Goal: Submit feedback/report problem: Provide input to the site owners about the experience or issues

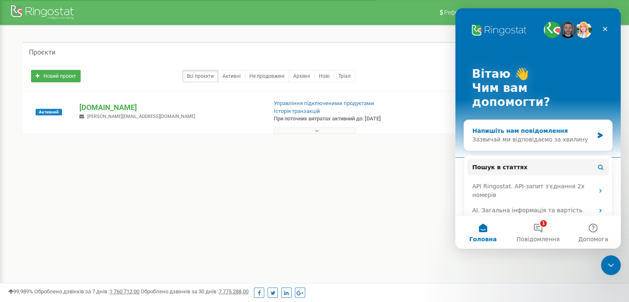
click at [526, 135] on div "Зазвичай ми відповідаємо за хвилину" at bounding box center [532, 139] width 121 height 9
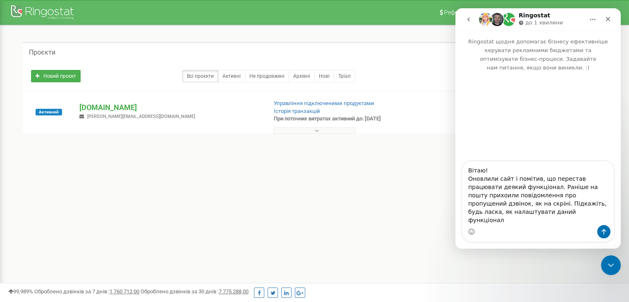
type textarea "Вітаю! Оновлили сайт і помітив, що перестав працювати деякий функціонал. Раніше…"
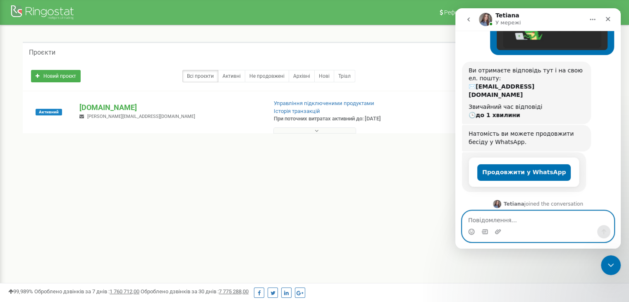
scroll to position [208, 0]
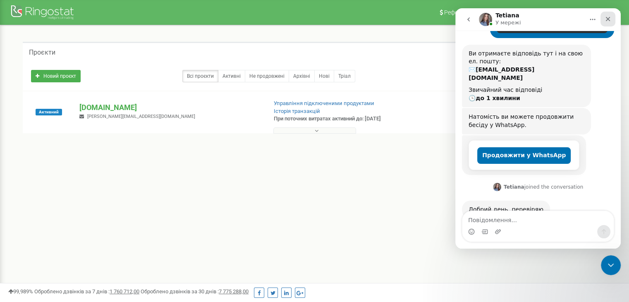
click at [606, 16] on icon "Закрити" at bounding box center [607, 19] width 7 height 7
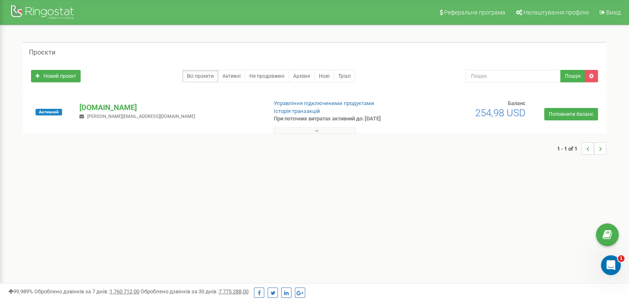
scroll to position [207, 0]
click at [613, 266] on icon "Відкрити програму для спілкування Intercom" at bounding box center [610, 264] width 14 height 14
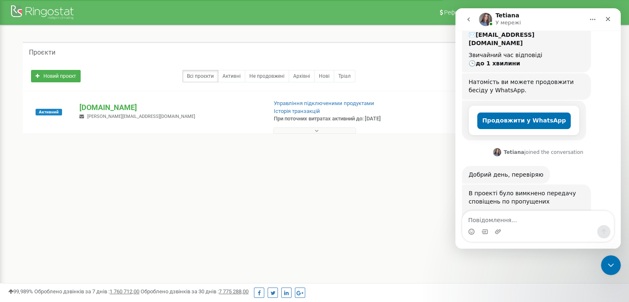
scroll to position [305, 0]
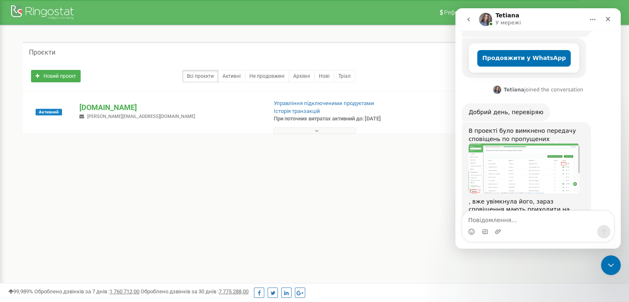
click at [528, 153] on img "Tetiana каже…" at bounding box center [523, 168] width 111 height 50
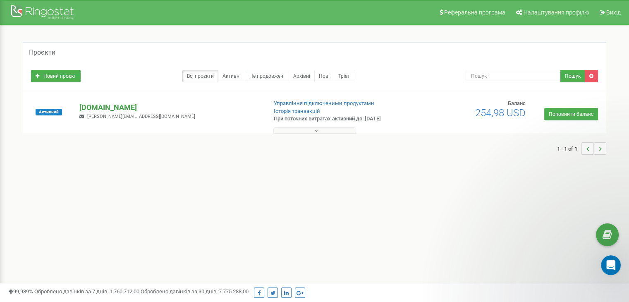
click at [96, 109] on p "[DOMAIN_NAME]" at bounding box center [169, 107] width 181 height 11
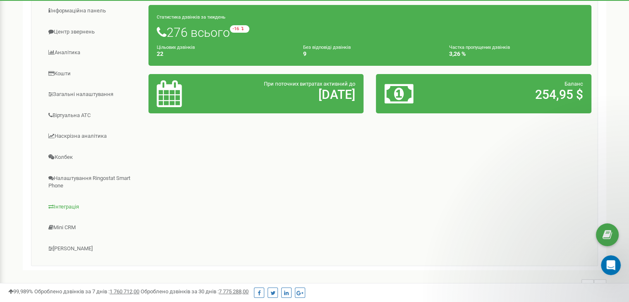
scroll to position [153, 0]
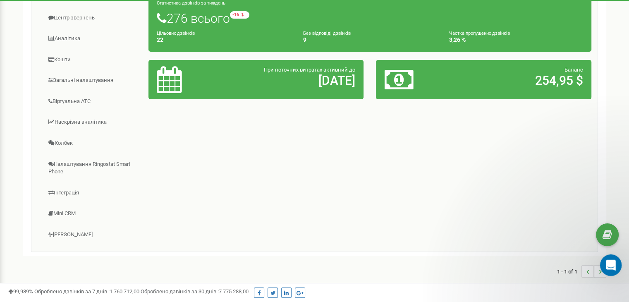
click at [614, 261] on icon "Відкрити програму для спілкування Intercom" at bounding box center [610, 264] width 14 height 14
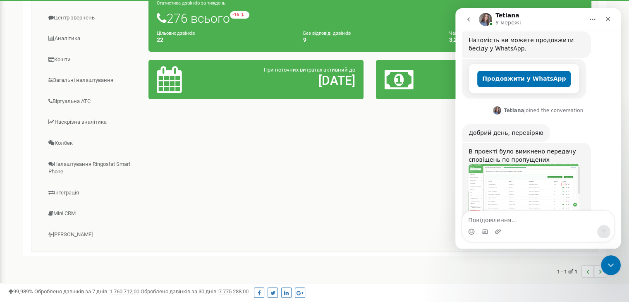
scroll to position [305, 0]
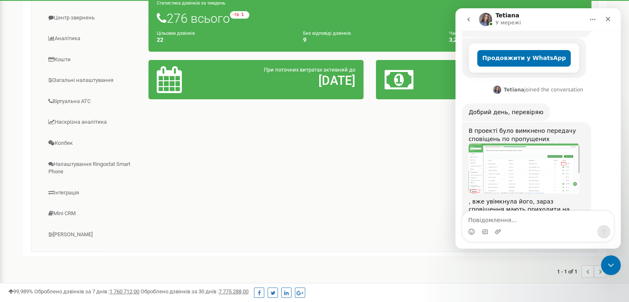
click at [546, 147] on img "Tetiana каже…" at bounding box center [523, 168] width 111 height 50
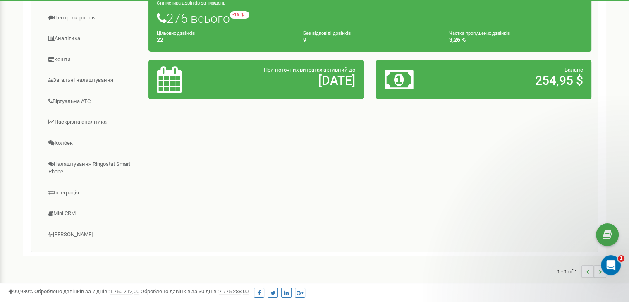
scroll to position [0, 0]
click at [85, 75] on link "Загальні налаштування" at bounding box center [93, 80] width 111 height 20
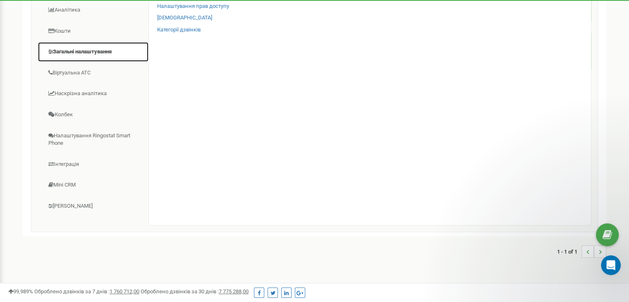
scroll to position [194, 0]
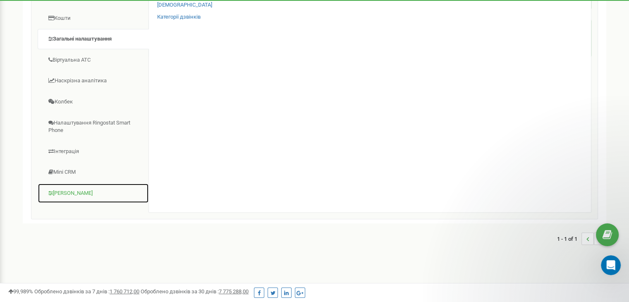
click at [79, 191] on link "[PERSON_NAME]" at bounding box center [93, 193] width 111 height 20
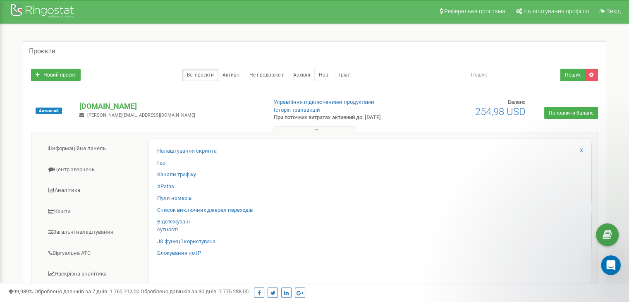
scroll to position [0, 0]
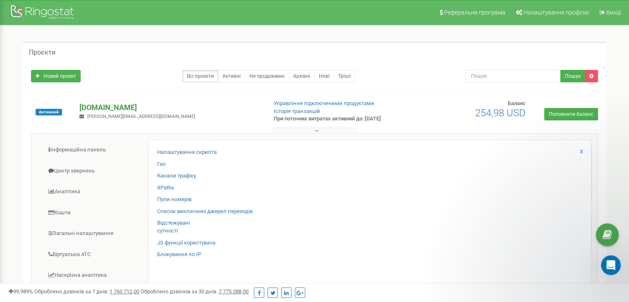
click at [103, 106] on p "[DOMAIN_NAME]" at bounding box center [169, 107] width 181 height 11
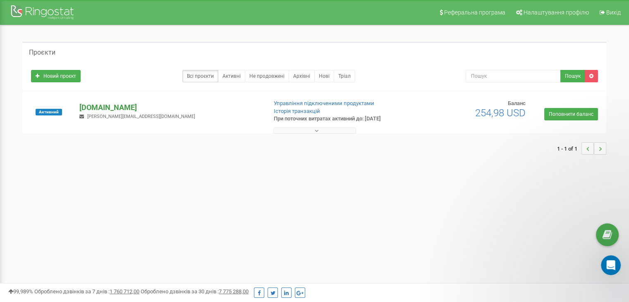
click at [101, 108] on p "[DOMAIN_NAME]" at bounding box center [169, 107] width 181 height 11
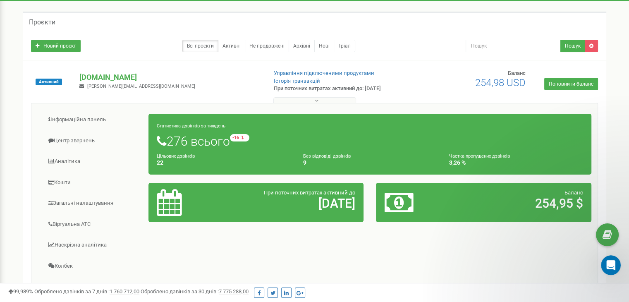
scroll to position [124, 0]
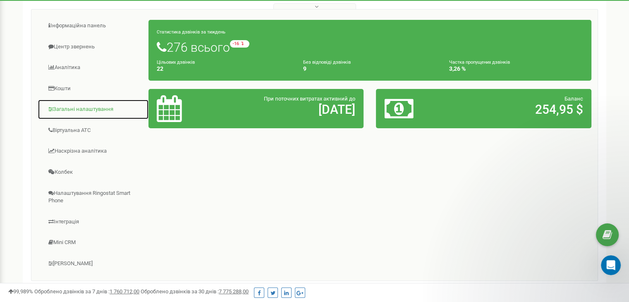
click at [99, 111] on link "Загальні налаштування" at bounding box center [93, 109] width 111 height 20
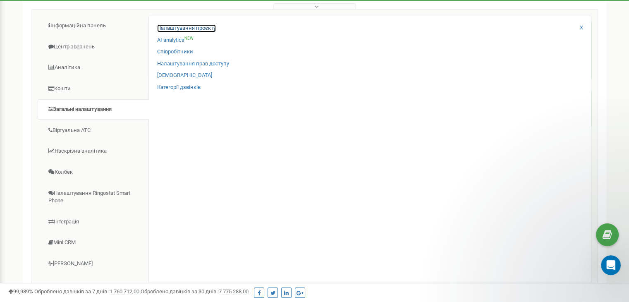
click at [203, 28] on link "Налаштування проєкту" at bounding box center [186, 28] width 59 height 8
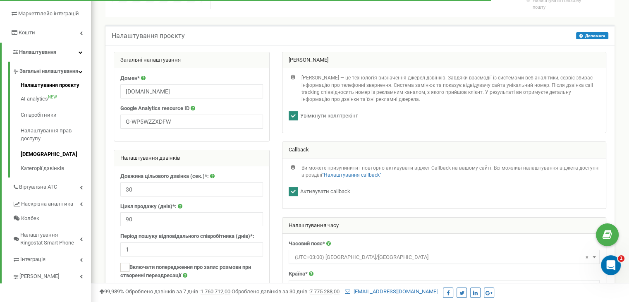
scroll to position [165, 0]
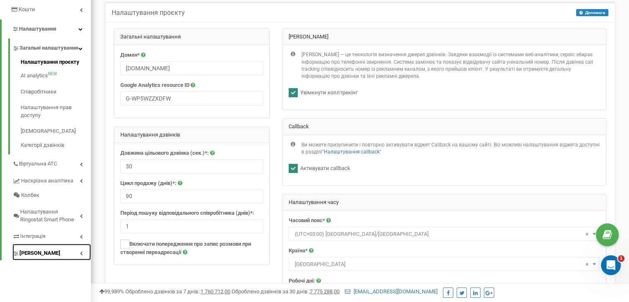
click at [84, 260] on link "[PERSON_NAME]" at bounding box center [51, 251] width 79 height 17
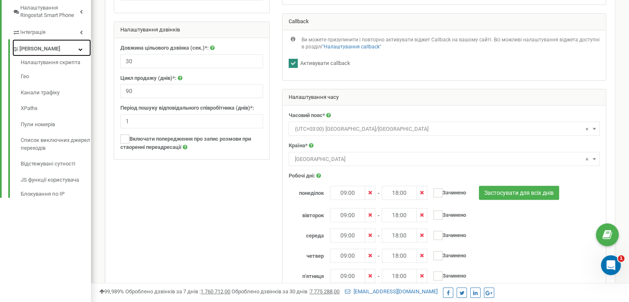
scroll to position [289, 0]
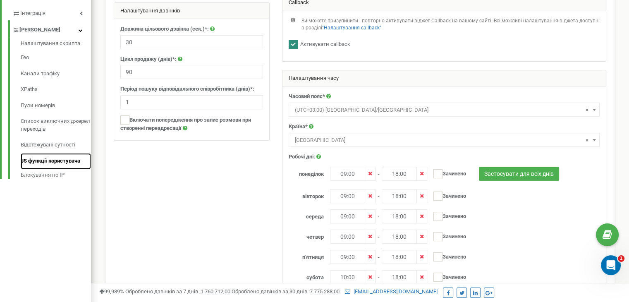
click at [76, 162] on link "JS функції користувача" at bounding box center [56, 161] width 70 height 16
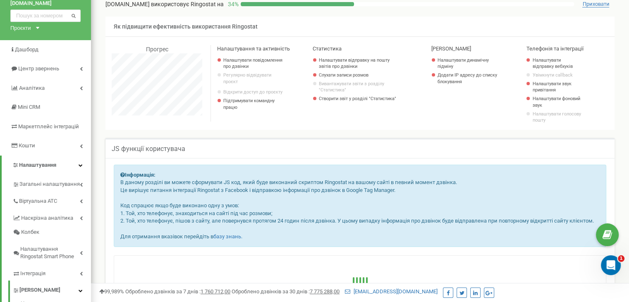
scroll to position [83, 0]
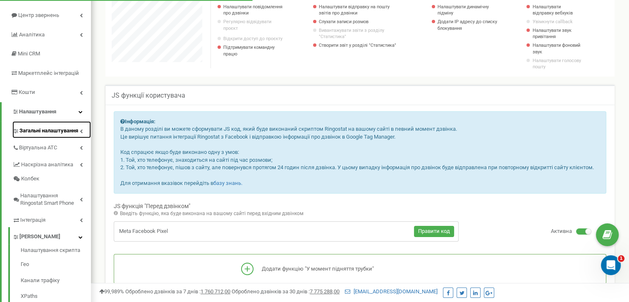
click at [83, 131] on link "Загальні налаштування" at bounding box center [51, 129] width 79 height 17
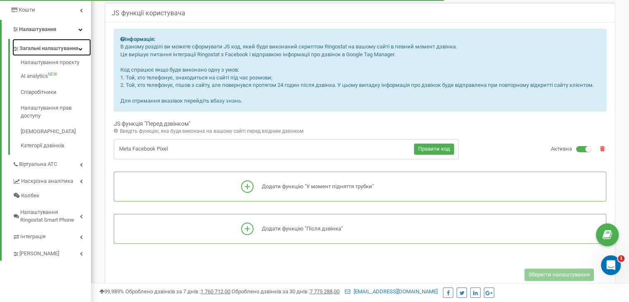
scroll to position [165, 0]
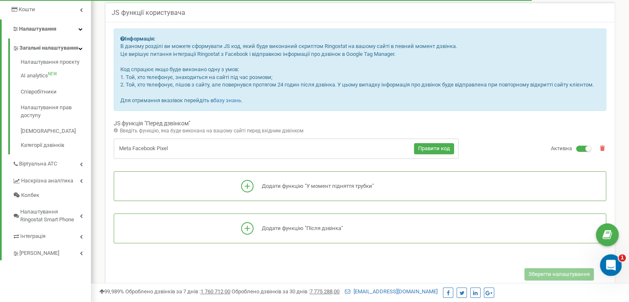
click at [603, 261] on div "Відкрити програму для спілкування Intercom" at bounding box center [609, 263] width 27 height 27
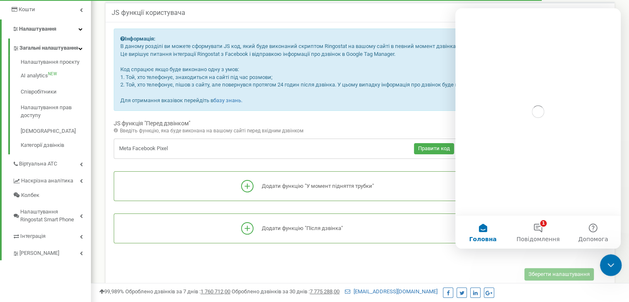
scroll to position [0, 0]
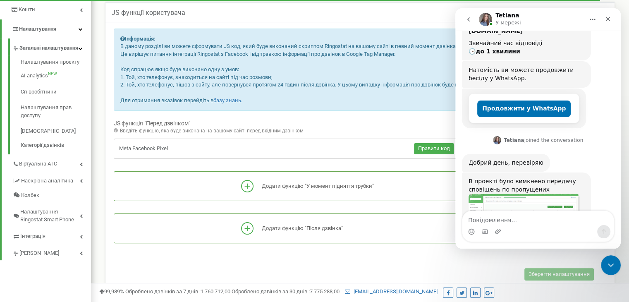
scroll to position [305, 0]
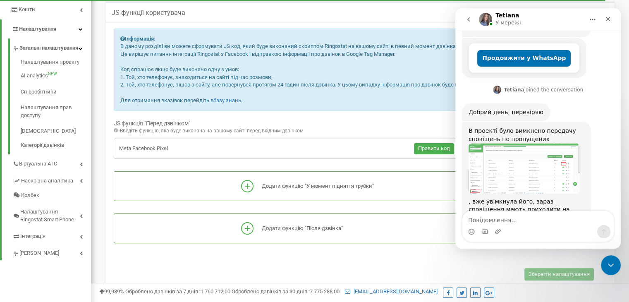
click at [520, 145] on img "Tetiana каже…" at bounding box center [523, 168] width 111 height 50
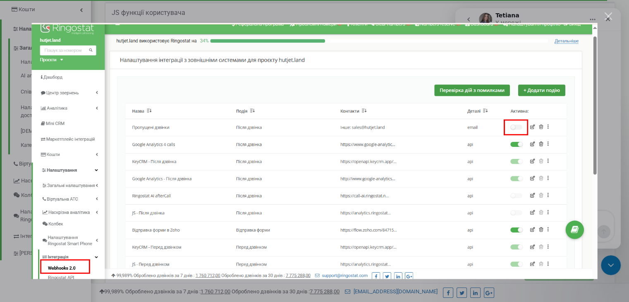
scroll to position [0, 0]
click at [303, 15] on div "Месенджер Intercom" at bounding box center [314, 151] width 629 height 302
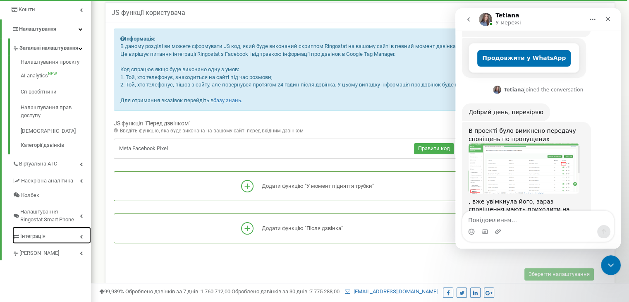
click at [50, 243] on link "Інтеграція" at bounding box center [51, 235] width 79 height 17
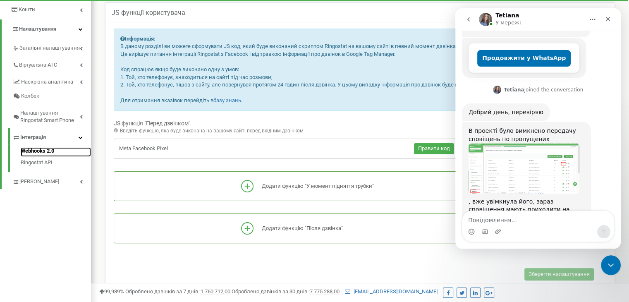
click at [50, 149] on link "Webhooks 2.0" at bounding box center [56, 152] width 70 height 10
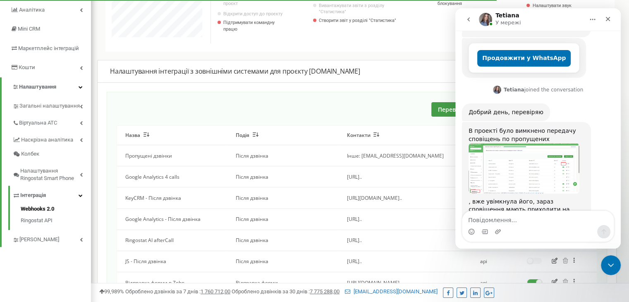
scroll to position [124, 0]
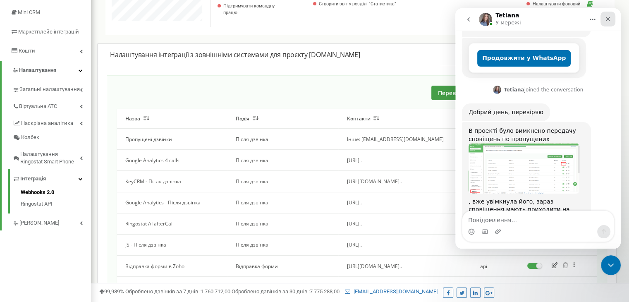
click at [607, 17] on icon "Закрити" at bounding box center [607, 19] width 7 height 7
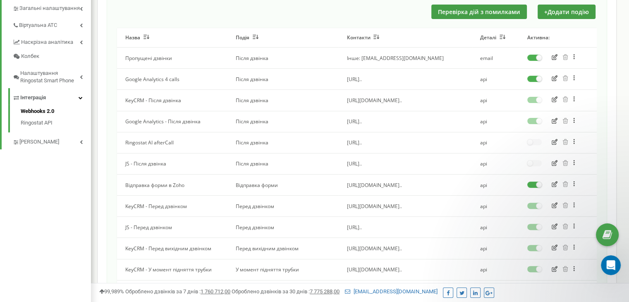
scroll to position [207, 0]
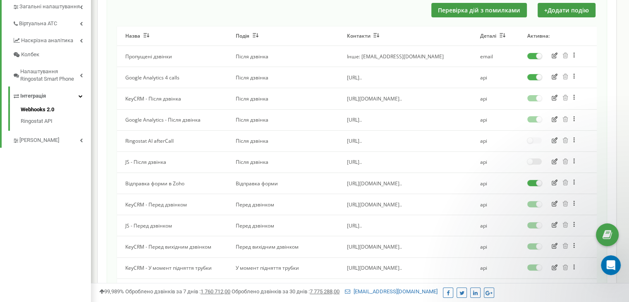
click at [535, 159] on label at bounding box center [534, 158] width 14 height 1
click at [534, 159] on label at bounding box center [534, 158] width 14 height 1
click at [554, 160] on icon "button" at bounding box center [554, 161] width 6 height 6
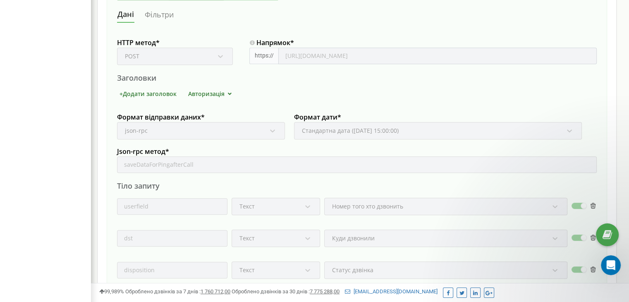
scroll to position [70, 0]
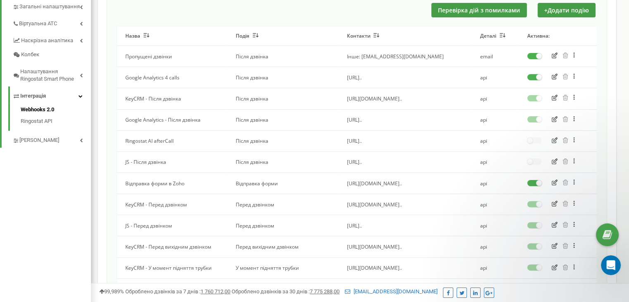
scroll to position [412689, 412796]
click at [534, 223] on label at bounding box center [534, 222] width 14 height 1
click at [572, 159] on button at bounding box center [578, 161] width 17 height 7
click at [608, 124] on div "Налаштування інтеграції з зовнішніми системами для проєкту [DOMAIN_NAME] Переві…" at bounding box center [356, 200] width 519 height 478
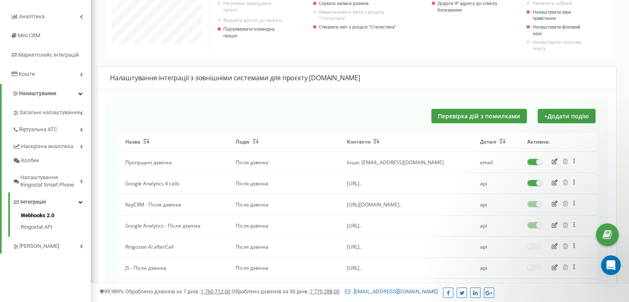
scroll to position [83, 0]
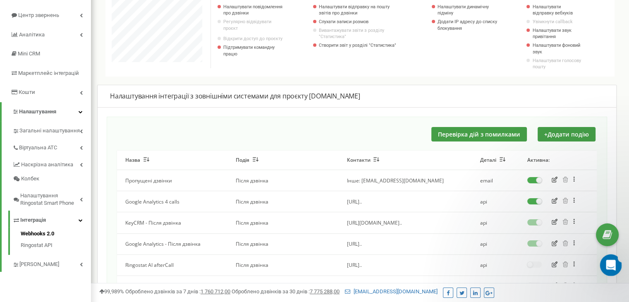
click at [615, 268] on div "Відкрити програму для спілкування Intercom" at bounding box center [609, 263] width 27 height 27
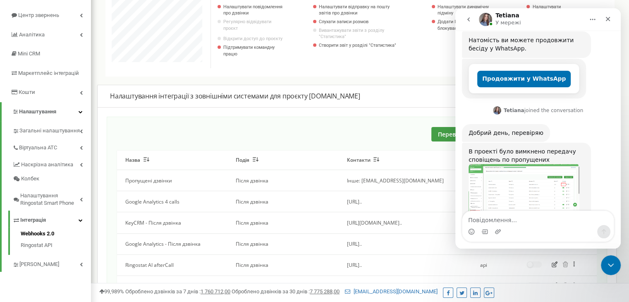
scroll to position [305, 0]
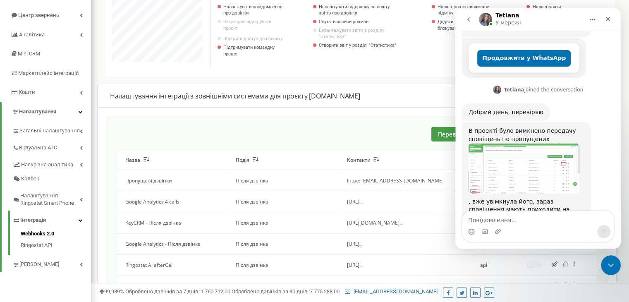
click at [519, 222] on textarea "Повідомлення..." at bounding box center [537, 218] width 151 height 14
type textarea "Дякую )"
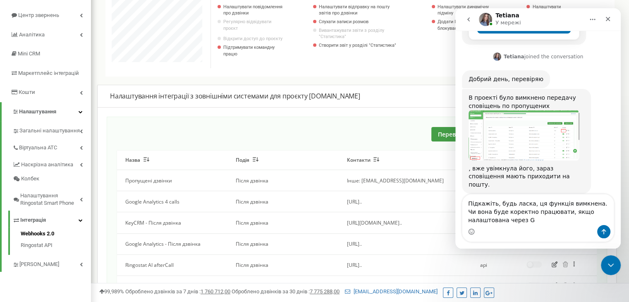
scroll to position [346, 0]
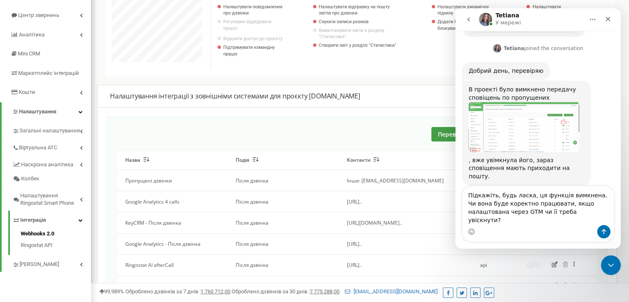
click at [519, 222] on textarea "Підкажіть, будь ласка, ця функція вимкнена. Чи вона буде коректно працювати, як…" at bounding box center [537, 205] width 151 height 39
click at [553, 222] on textarea "Підкажіть, будь ласка, ця функція вимкнена. Чи вона буде коректно працювати, як…" at bounding box center [537, 205] width 151 height 39
type textarea "Підкажіть, будь ласка, ця функція вимкнена. Чи вона буде коректно працювати, як…"
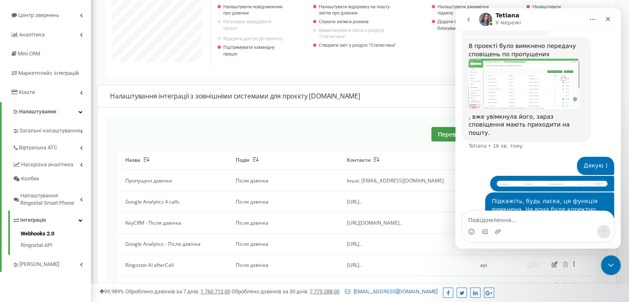
scroll to position [398, 0]
